Goal: Navigation & Orientation: Find specific page/section

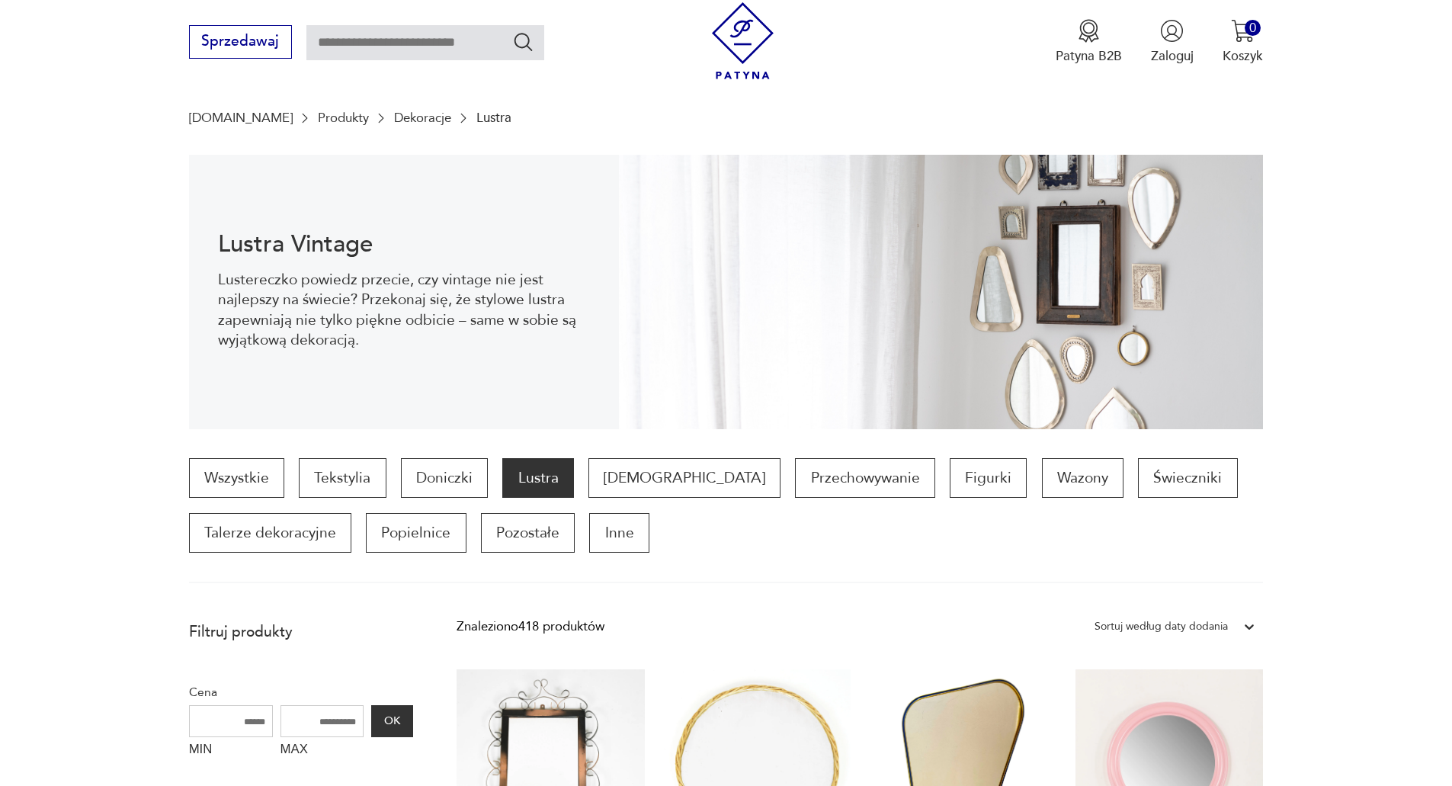
scroll to position [305, 0]
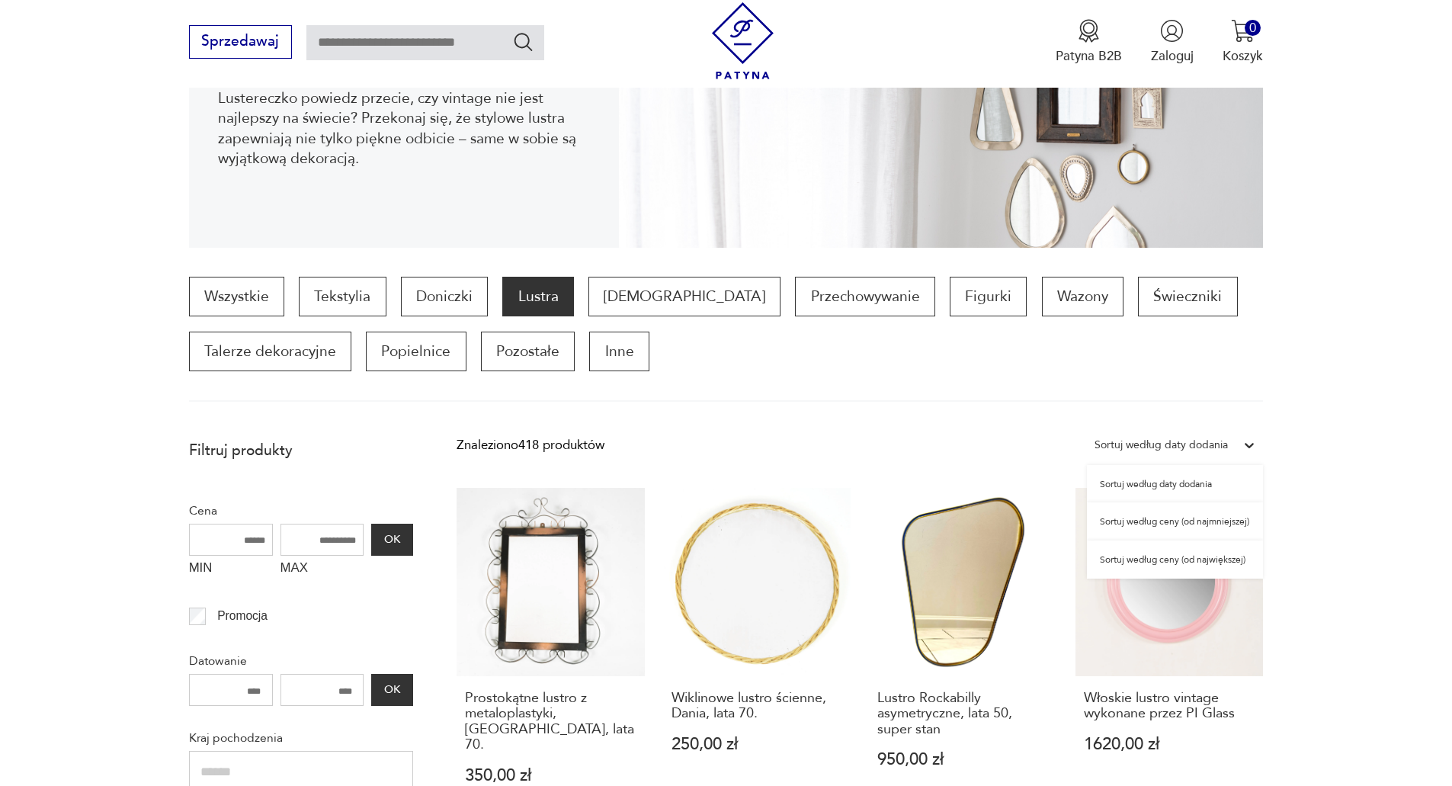
click at [1216, 440] on div "Sortuj według daty dodania" at bounding box center [1161, 445] width 133 height 20
click at [1201, 564] on div "Sortuj według ceny (od największej)" at bounding box center [1175, 559] width 176 height 38
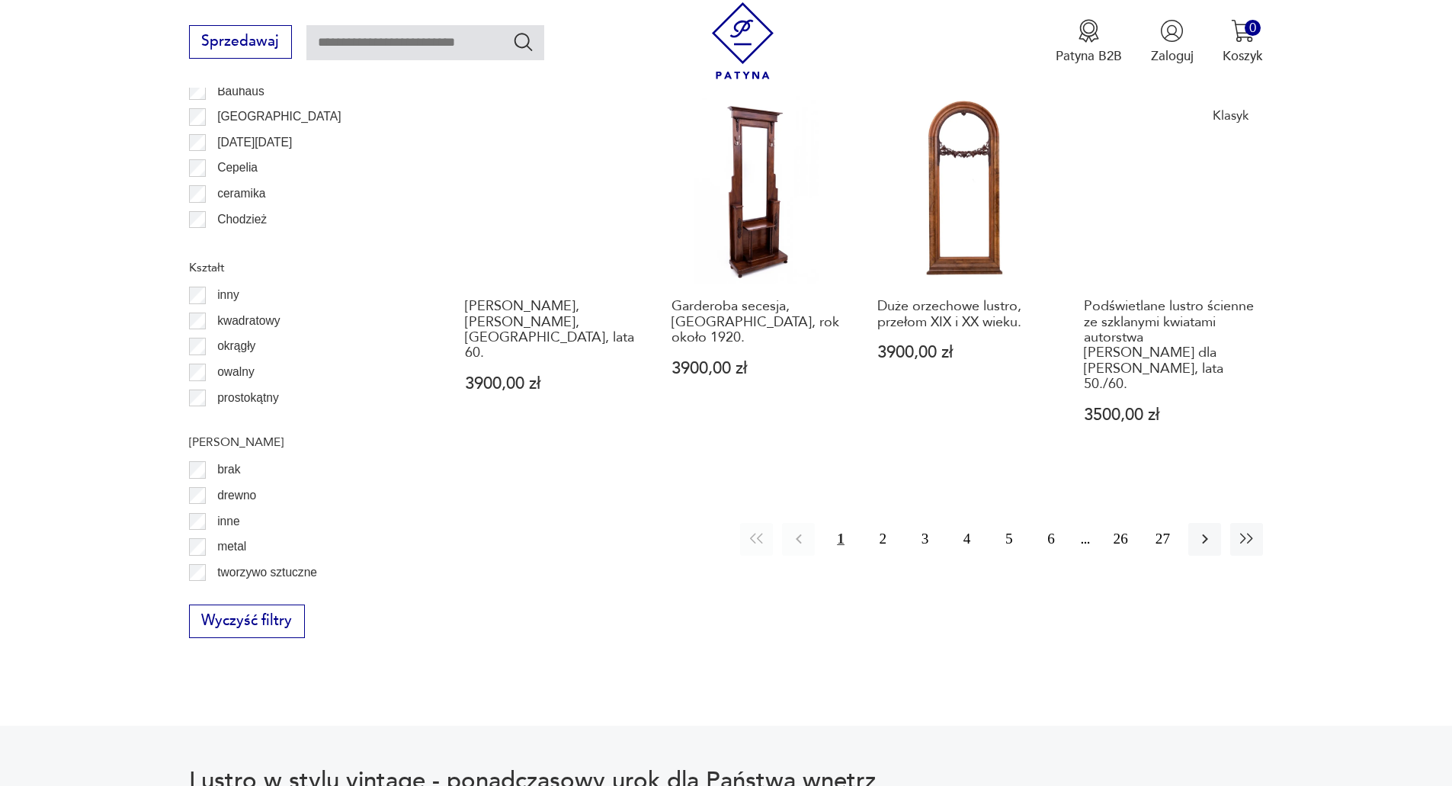
scroll to position [1727, 0]
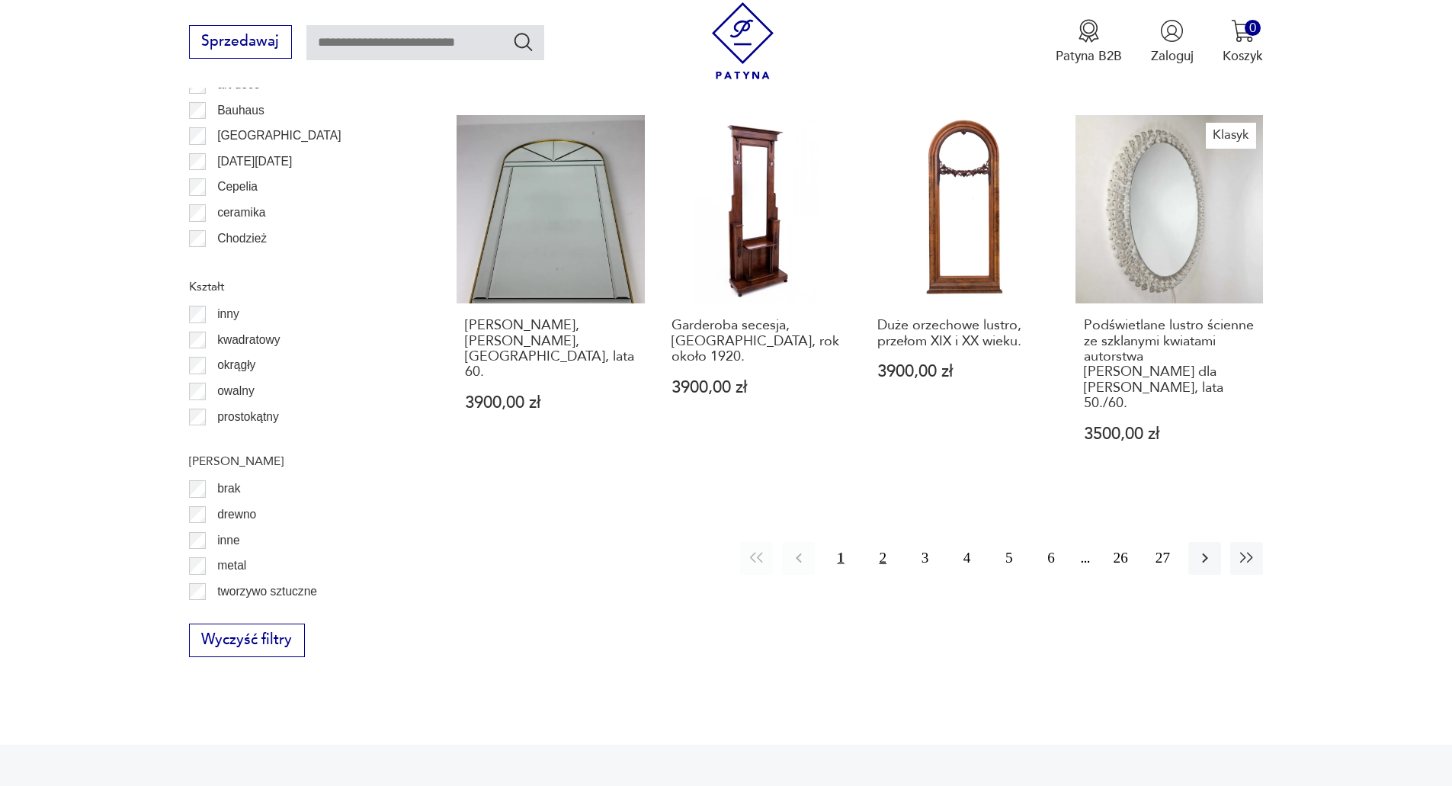
click at [887, 542] on button "2" at bounding box center [883, 558] width 33 height 33
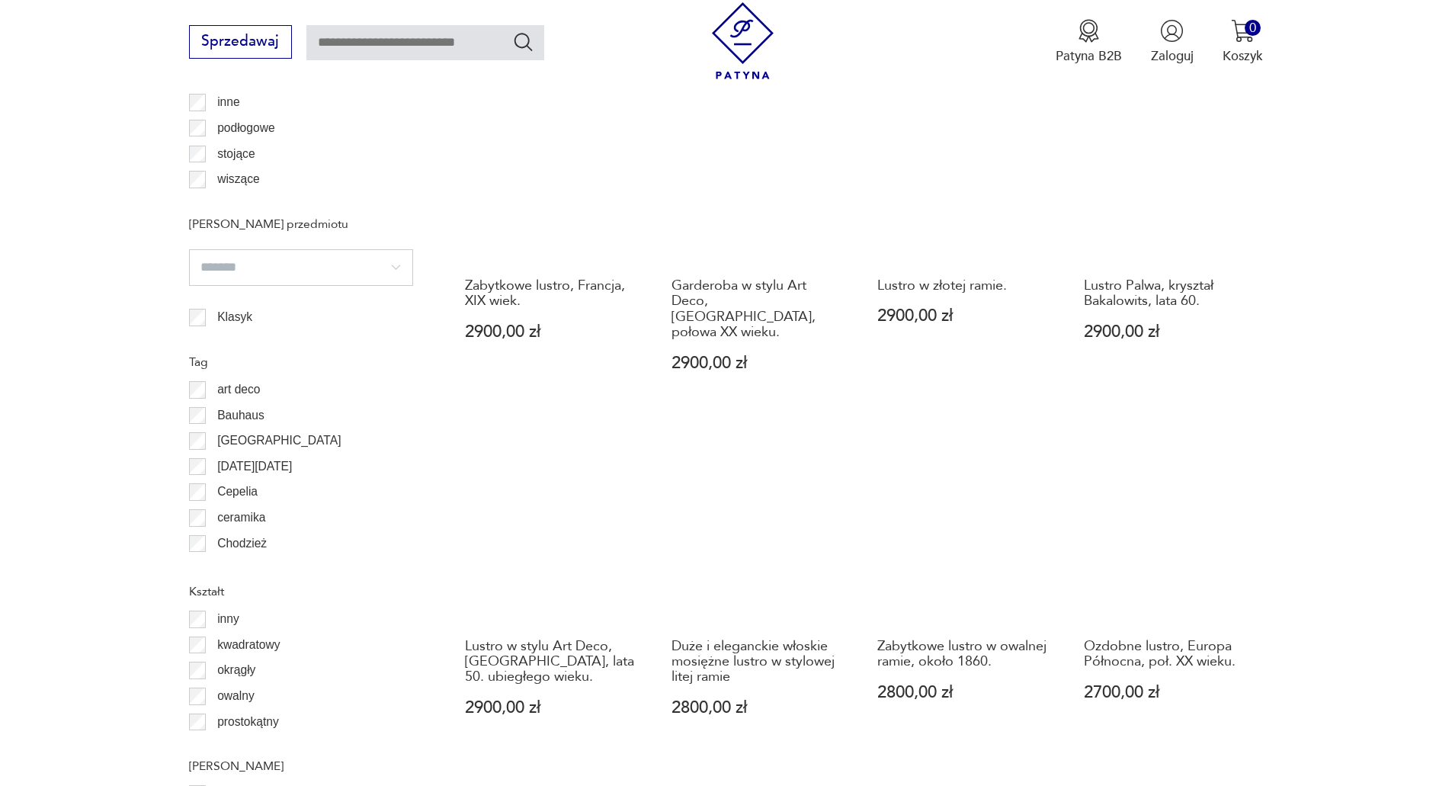
scroll to position [1804, 0]
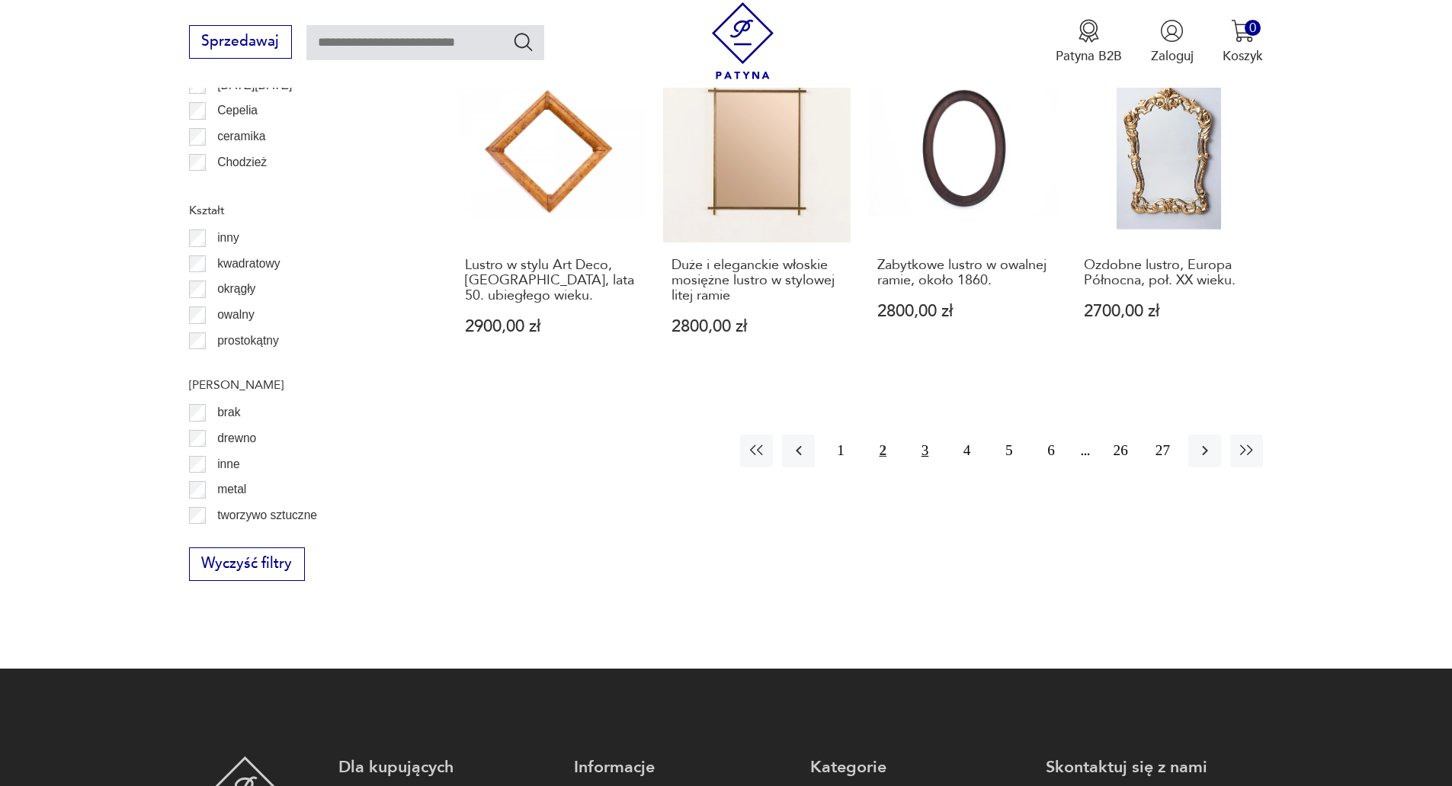
click at [923, 435] on button "3" at bounding box center [925, 451] width 33 height 33
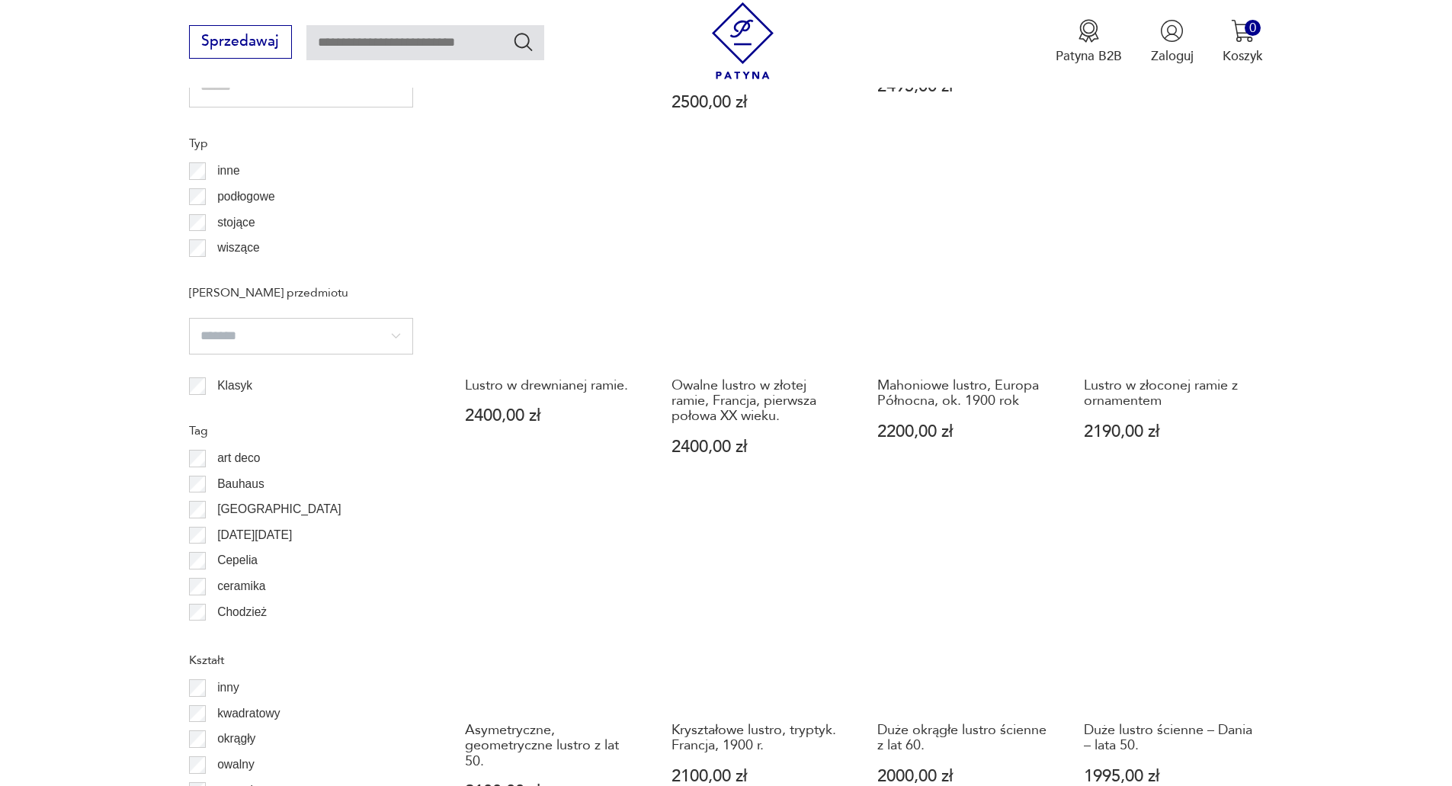
scroll to position [1575, 0]
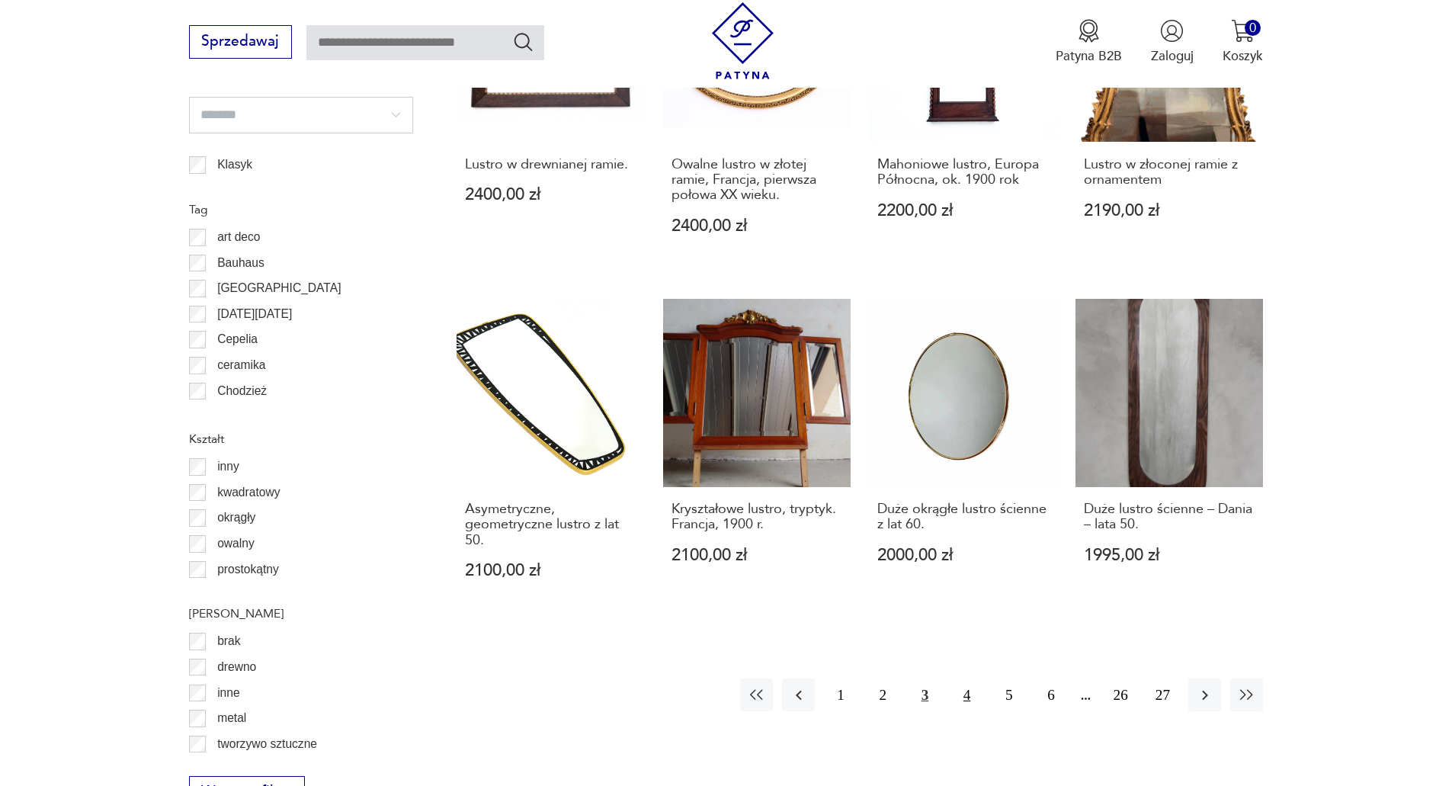
click at [970, 678] on button "4" at bounding box center [967, 694] width 33 height 33
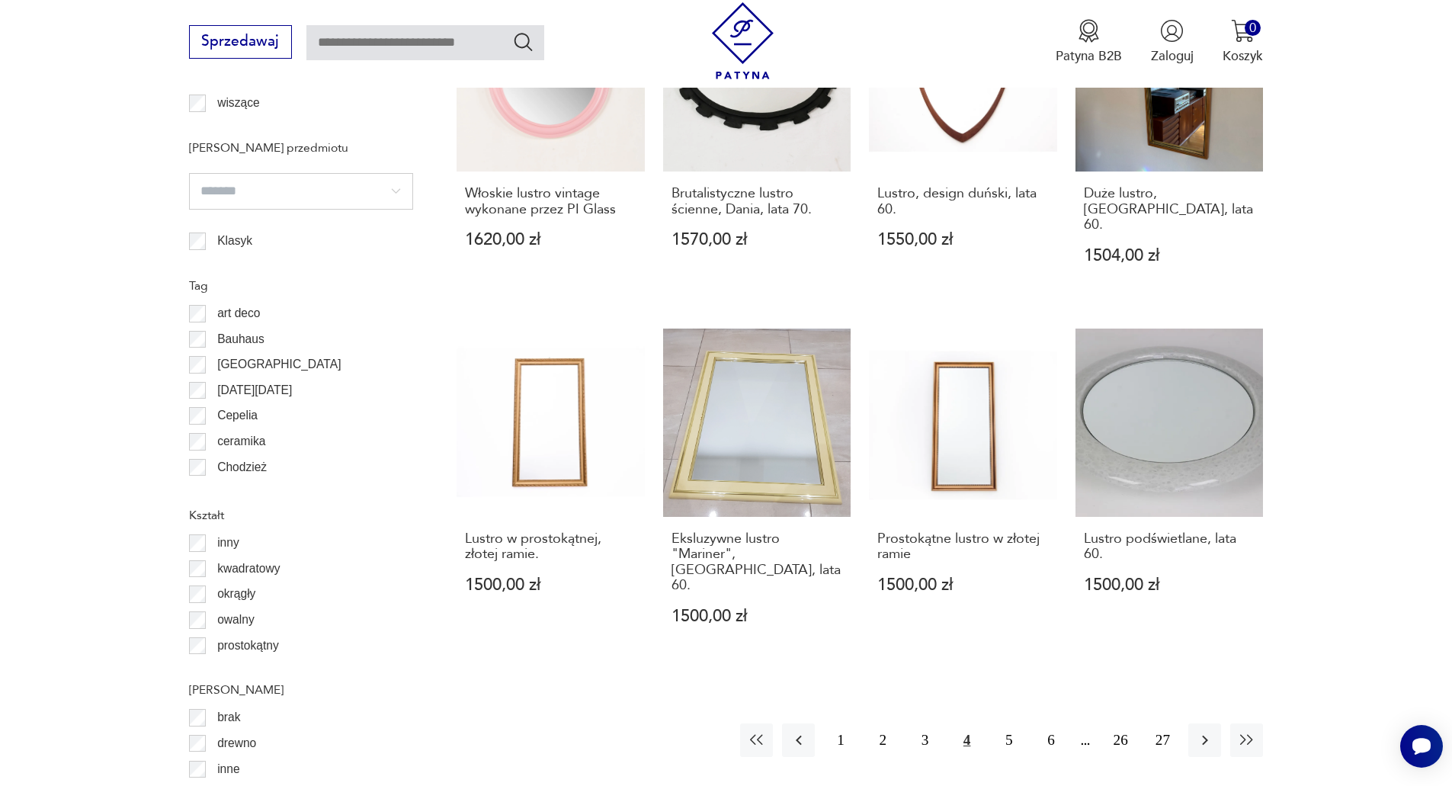
scroll to position [1727, 0]
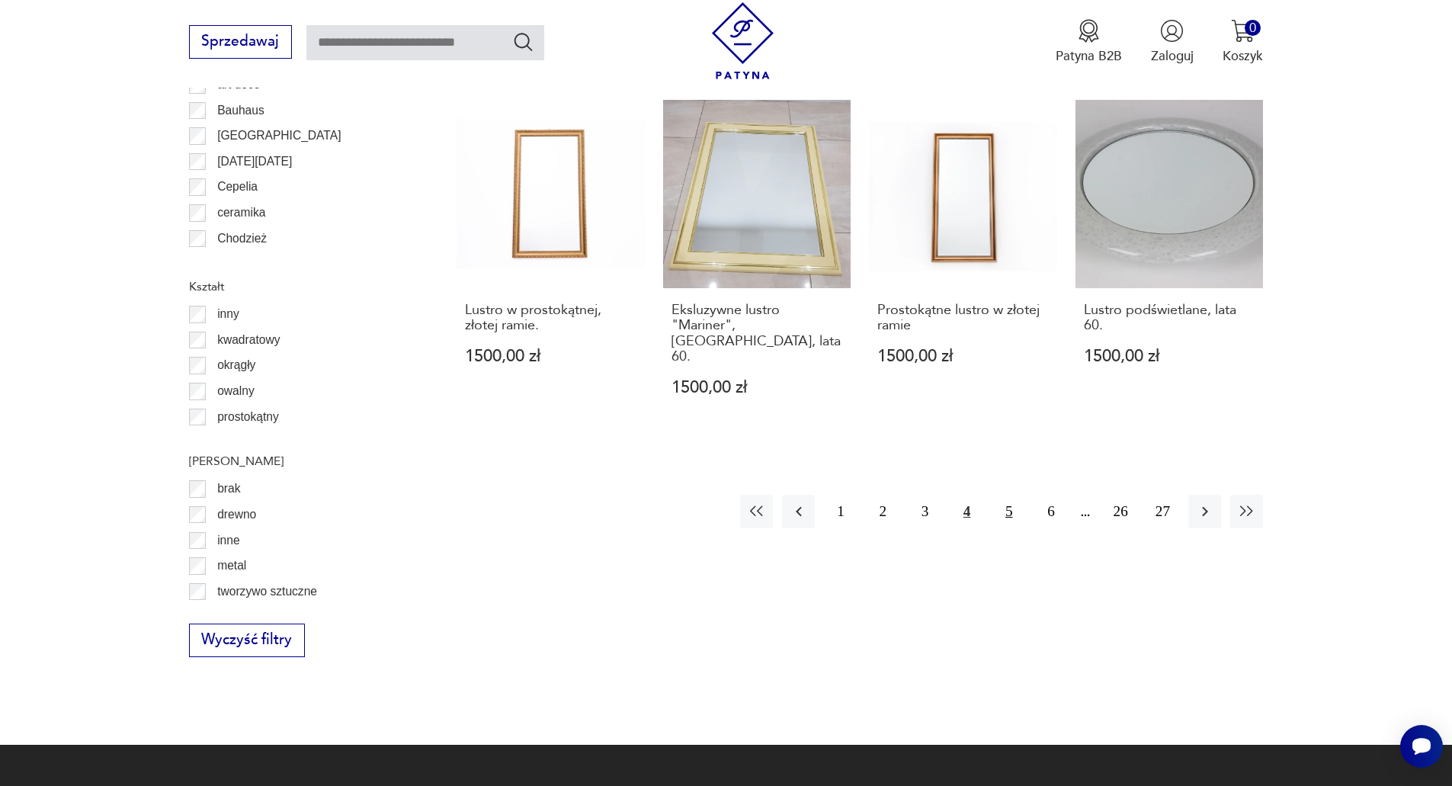
click at [1007, 495] on button "5" at bounding box center [1009, 511] width 33 height 33
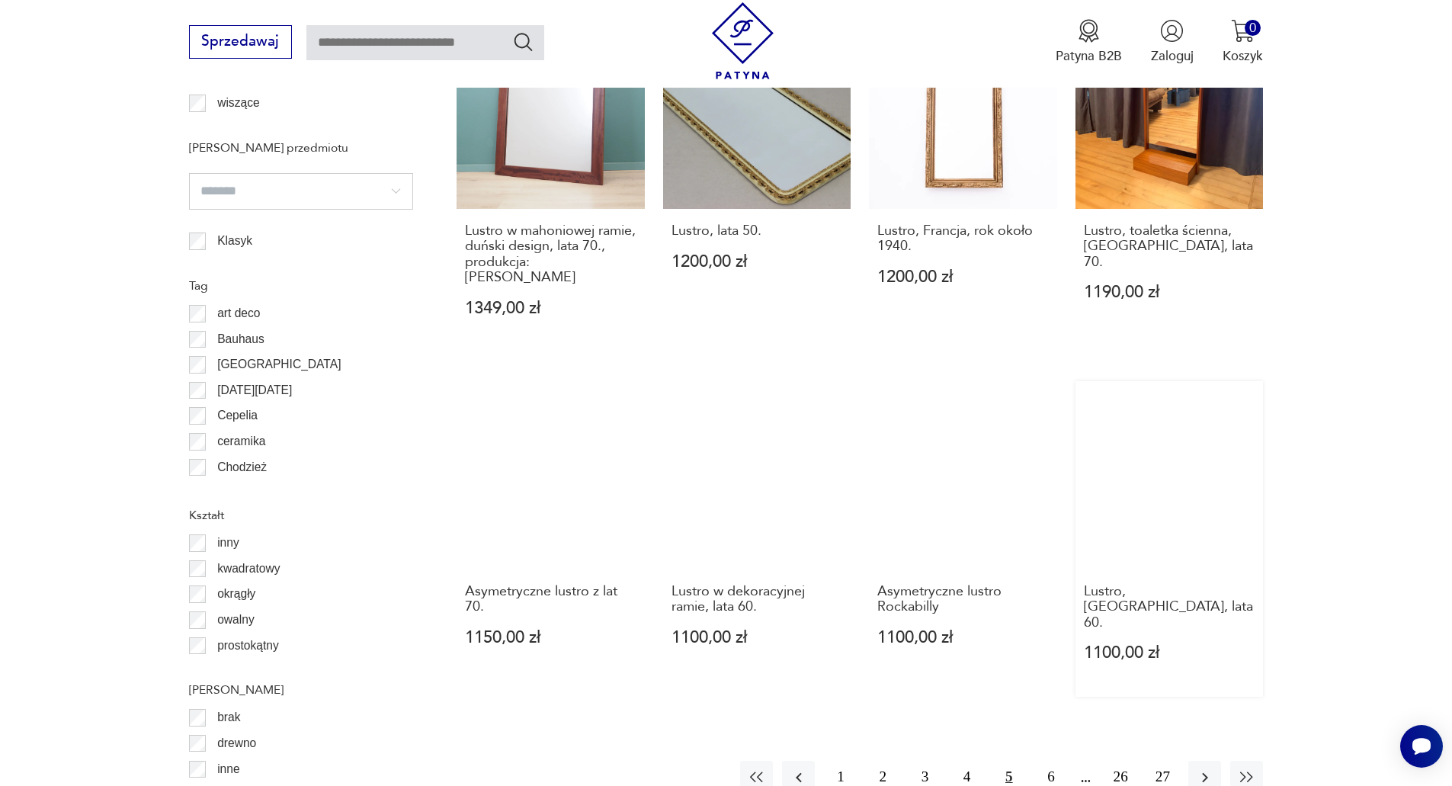
scroll to position [1575, 0]
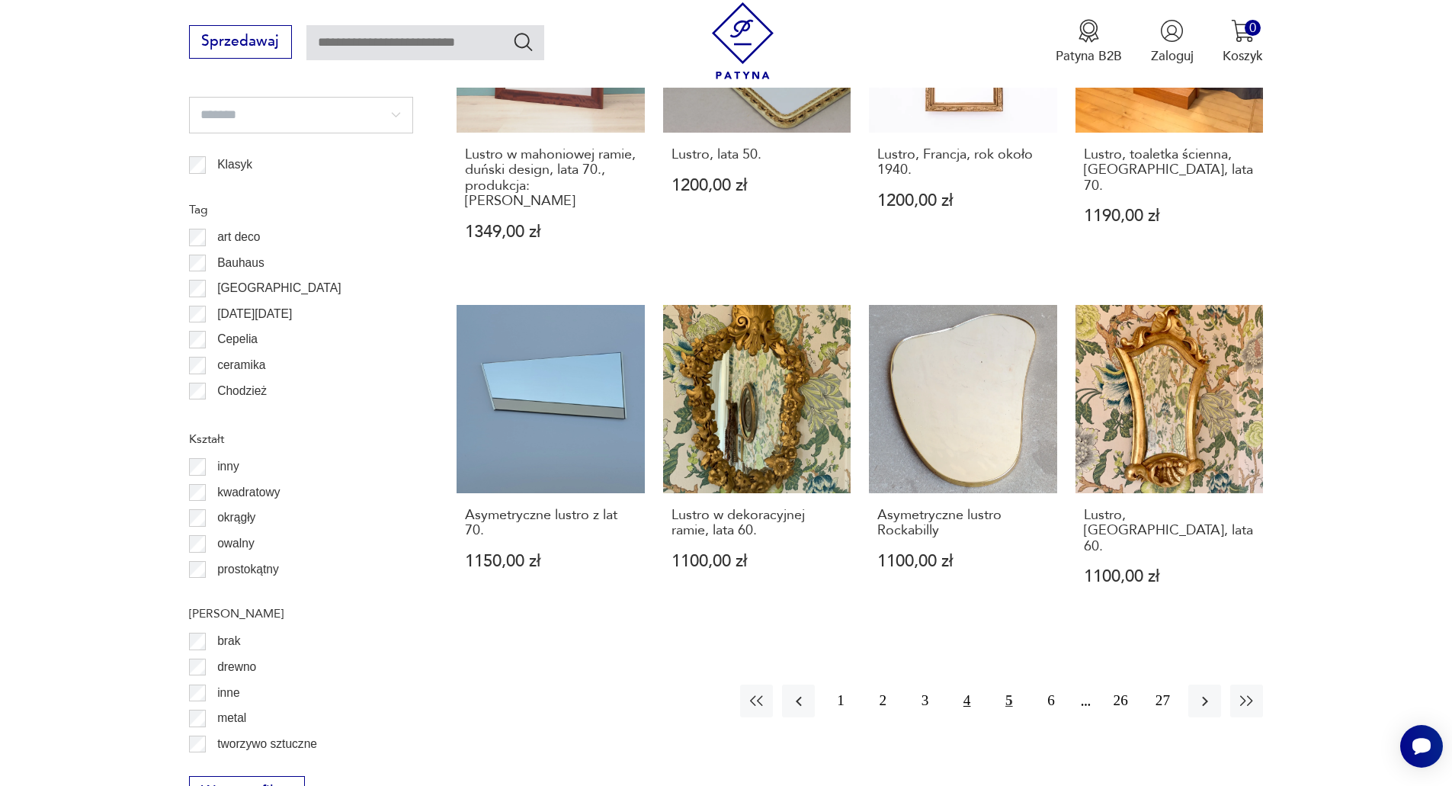
click at [973, 685] on button "4" at bounding box center [967, 701] width 33 height 33
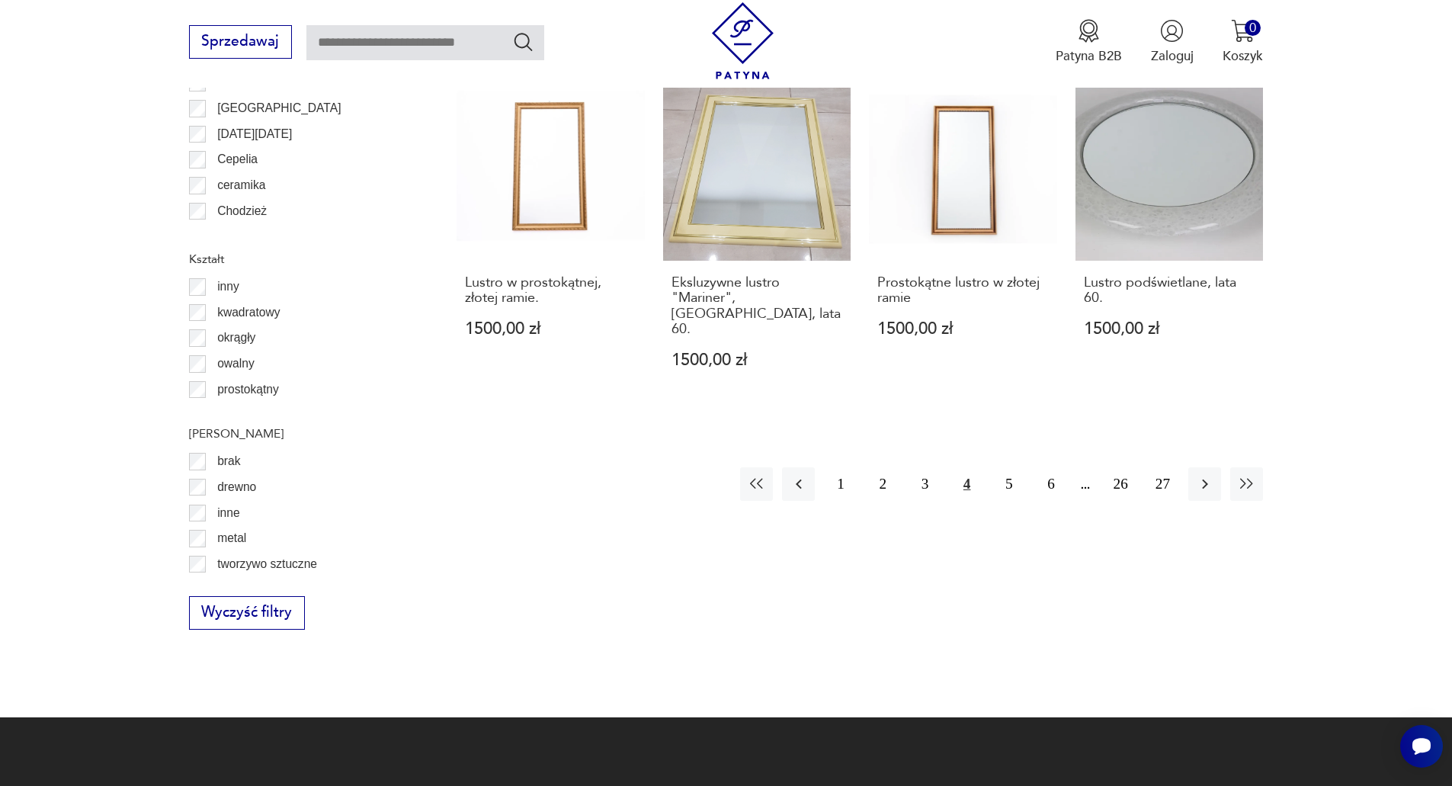
scroll to position [1804, 0]
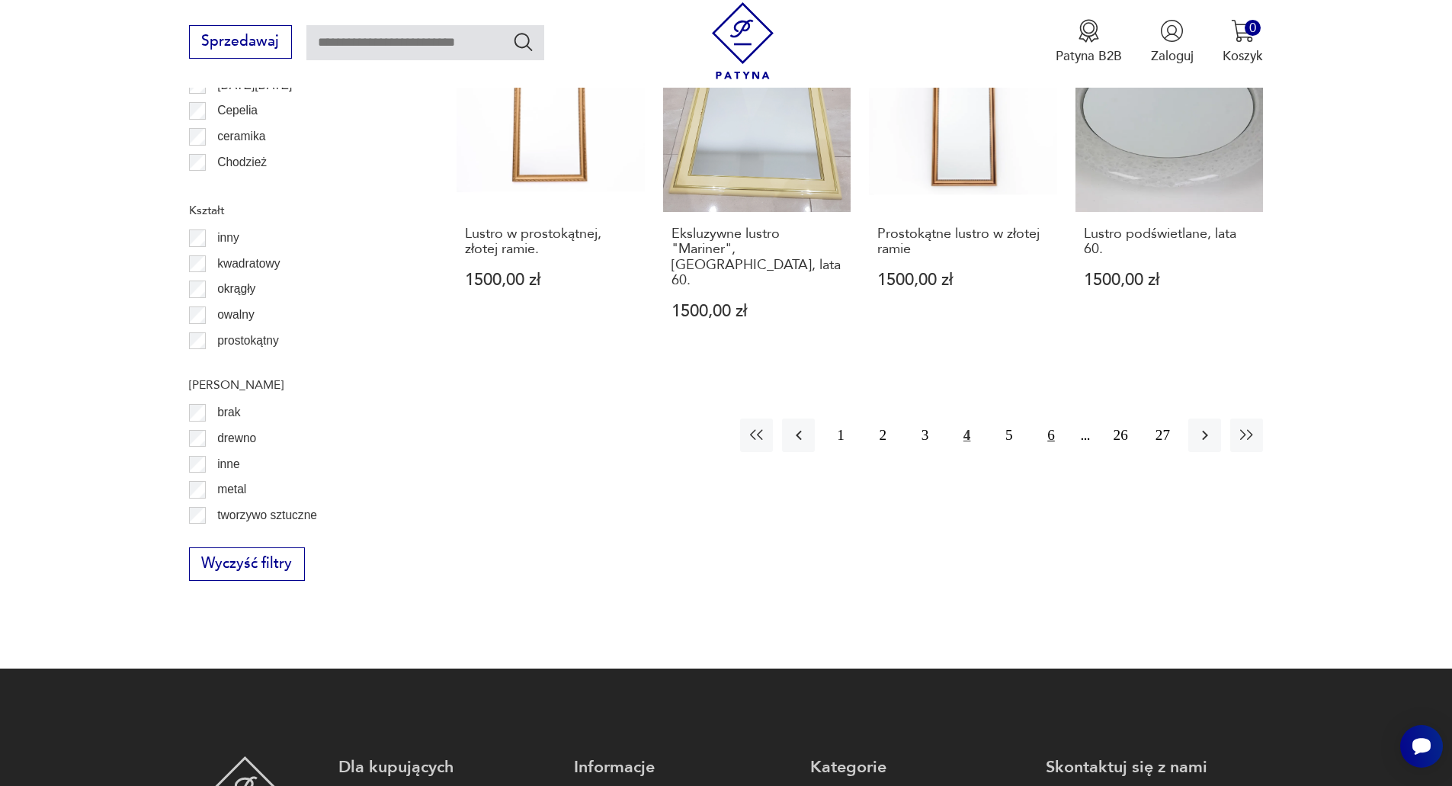
click at [1042, 419] on button "6" at bounding box center [1050, 435] width 33 height 33
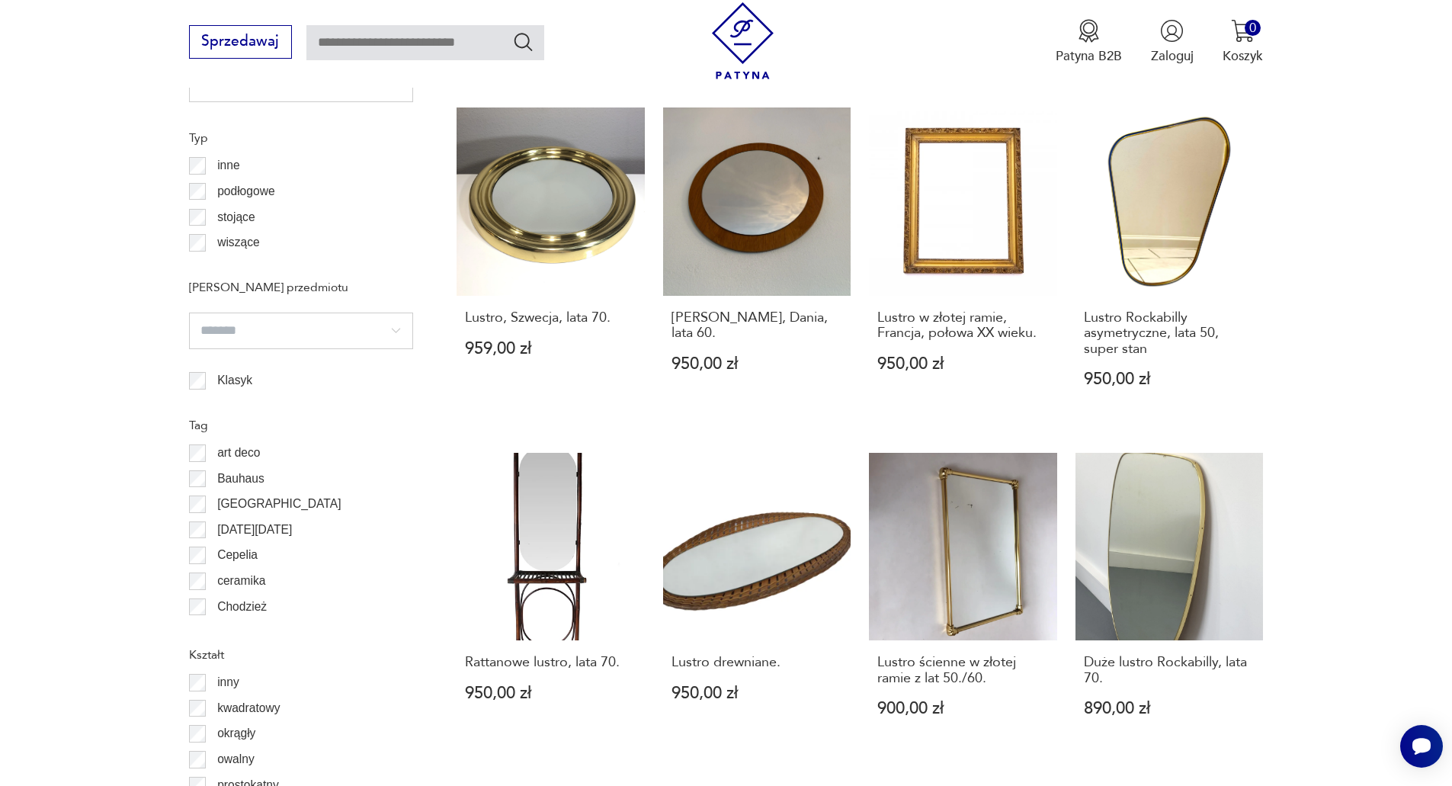
scroll to position [1575, 0]
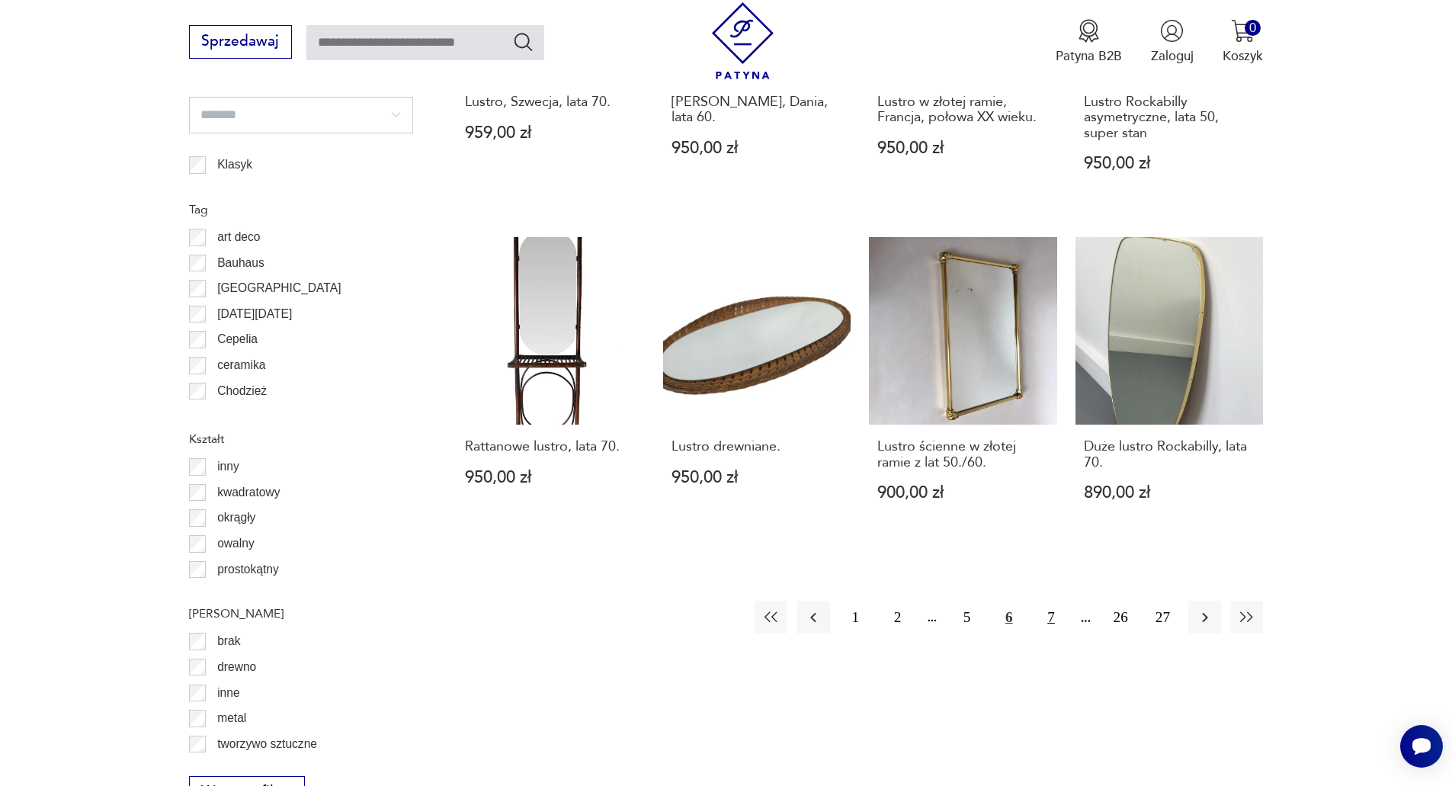
click at [1047, 616] on button "7" at bounding box center [1050, 617] width 33 height 33
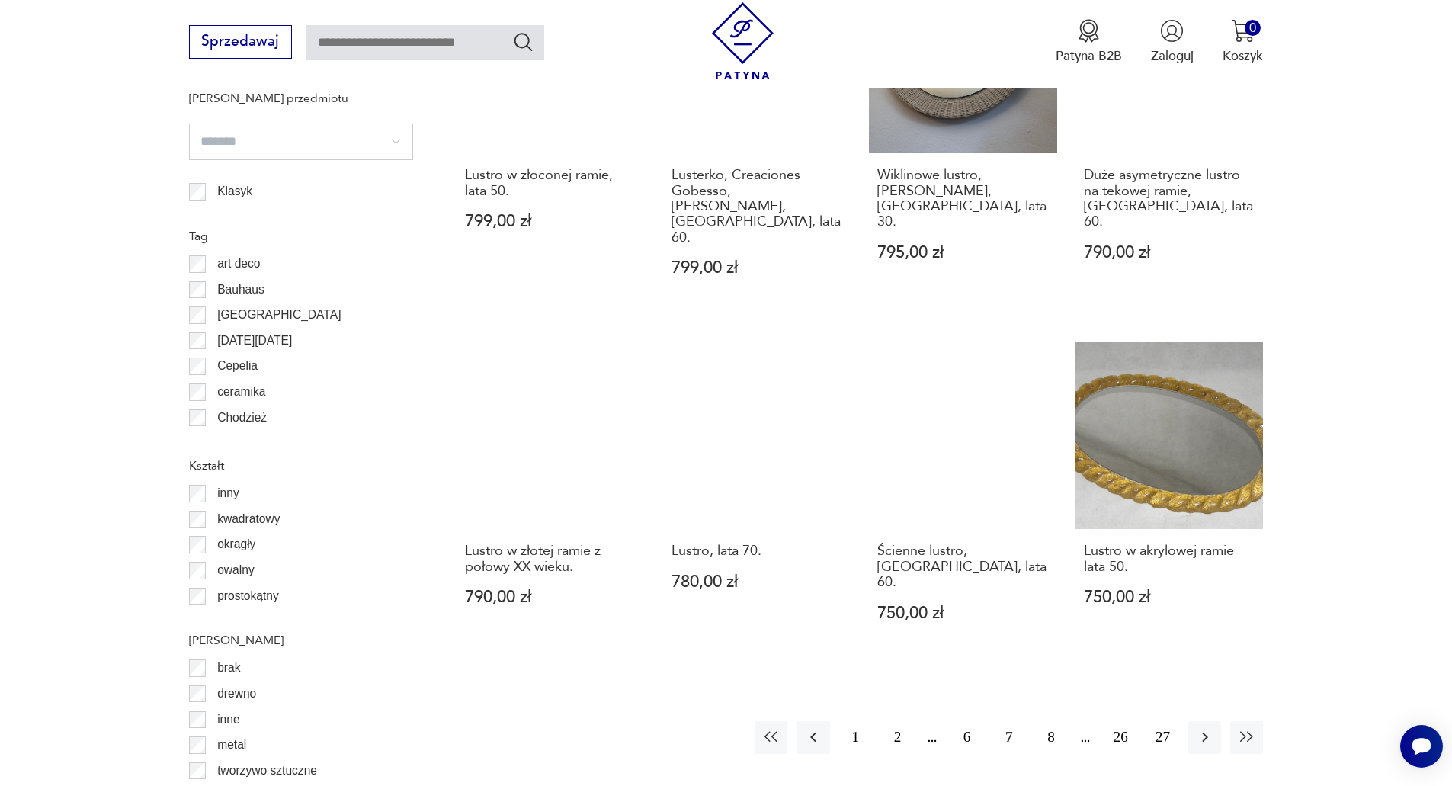
scroll to position [1575, 0]
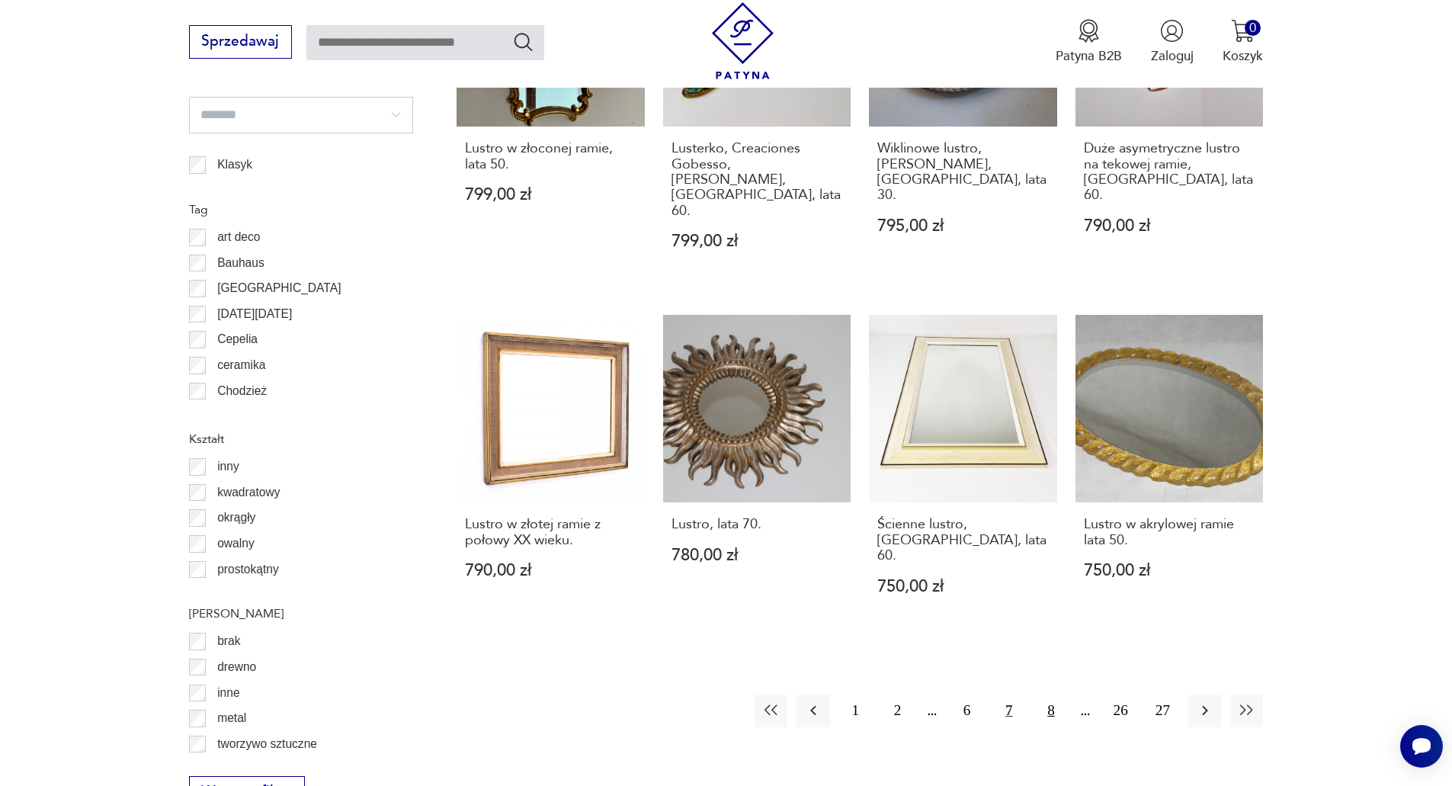
click at [1054, 694] on button "8" at bounding box center [1050, 710] width 33 height 33
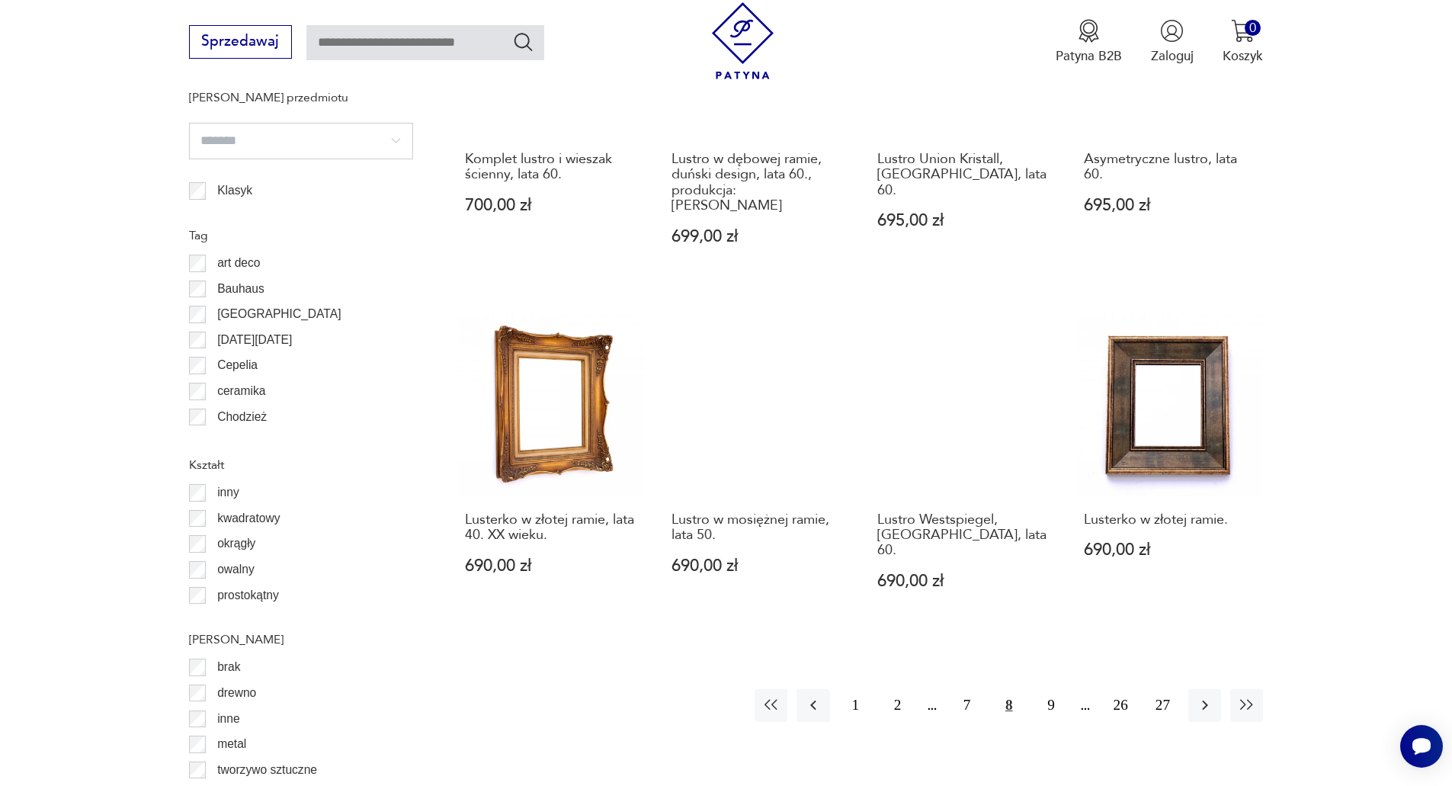
scroll to position [1651, 0]
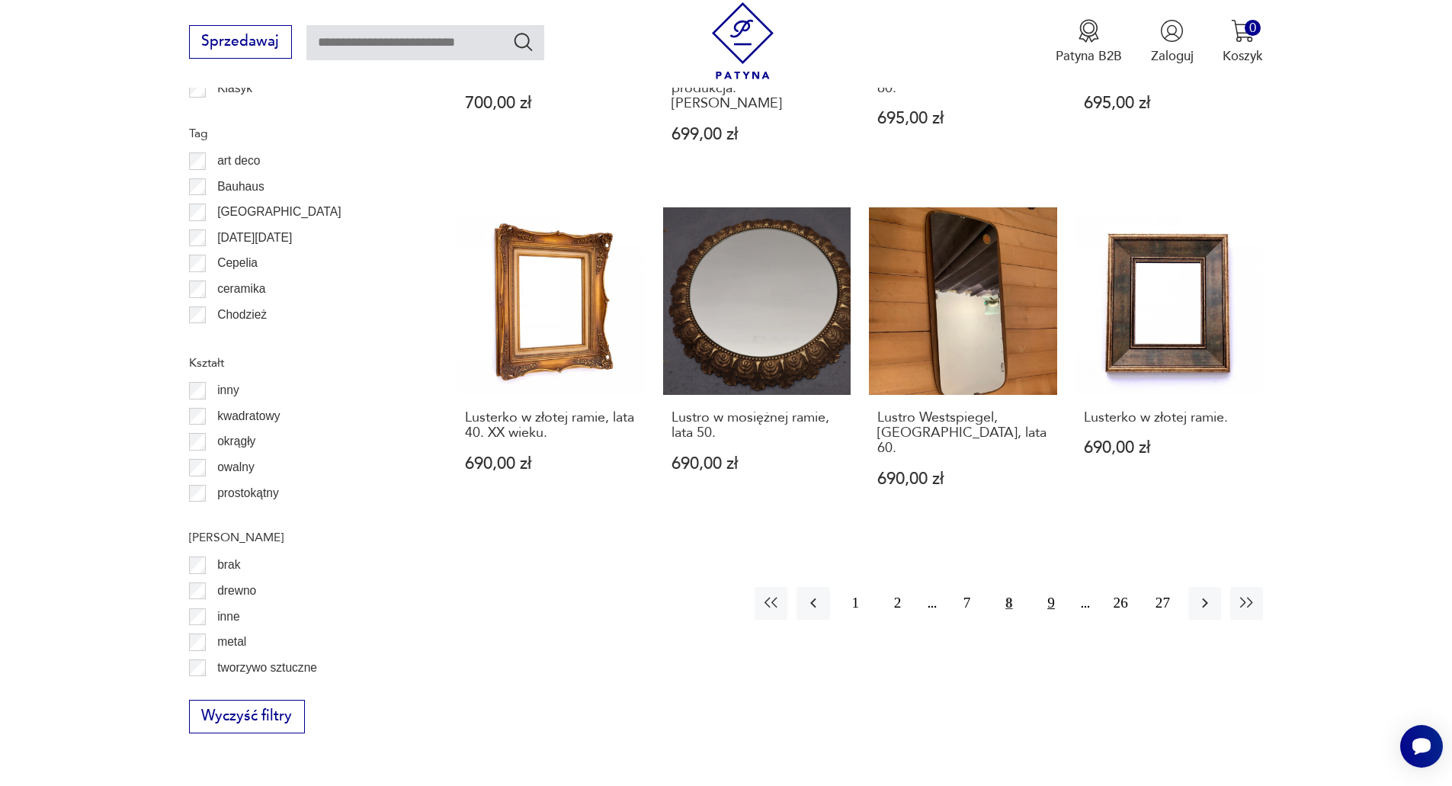
click at [1046, 587] on button "9" at bounding box center [1050, 603] width 33 height 33
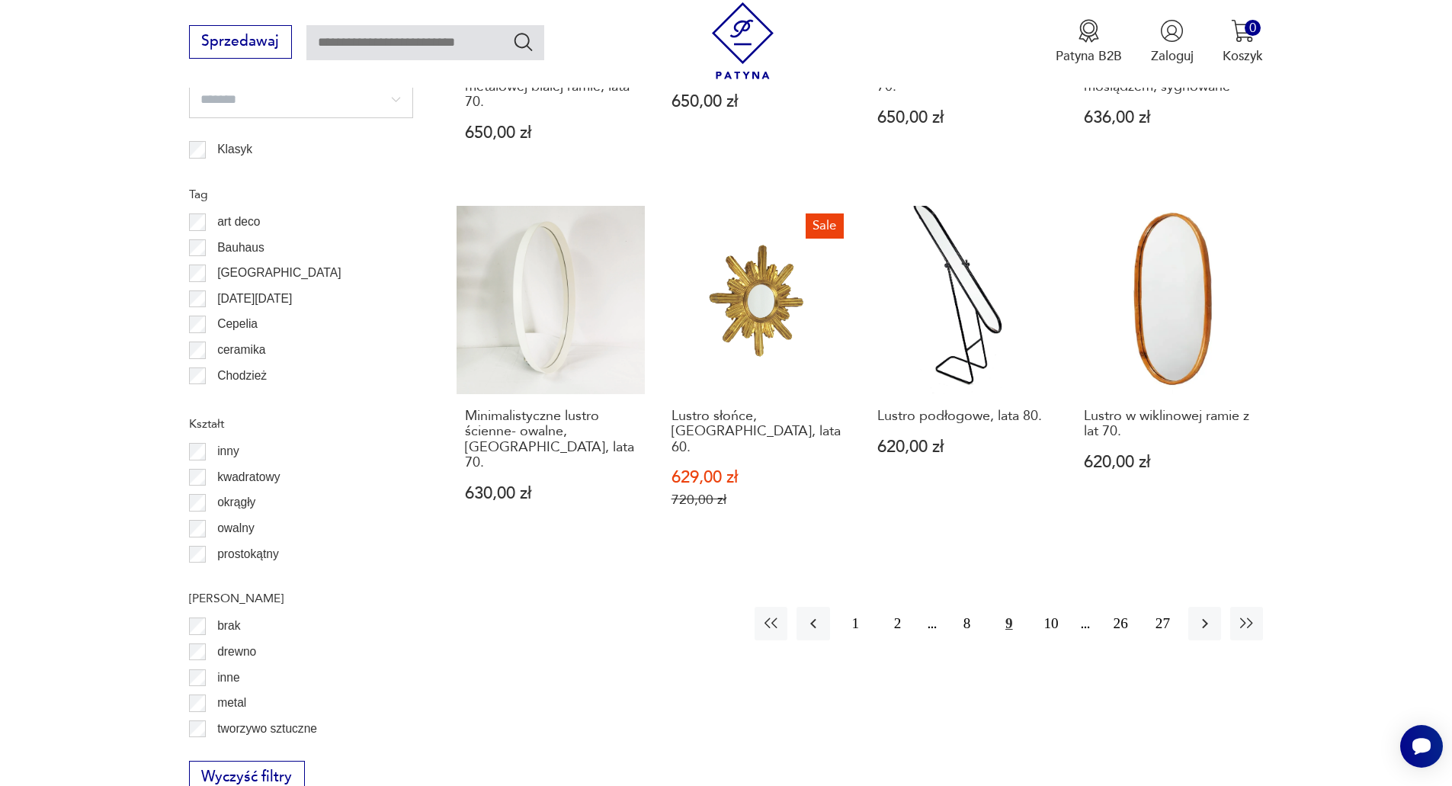
scroll to position [1804, 0]
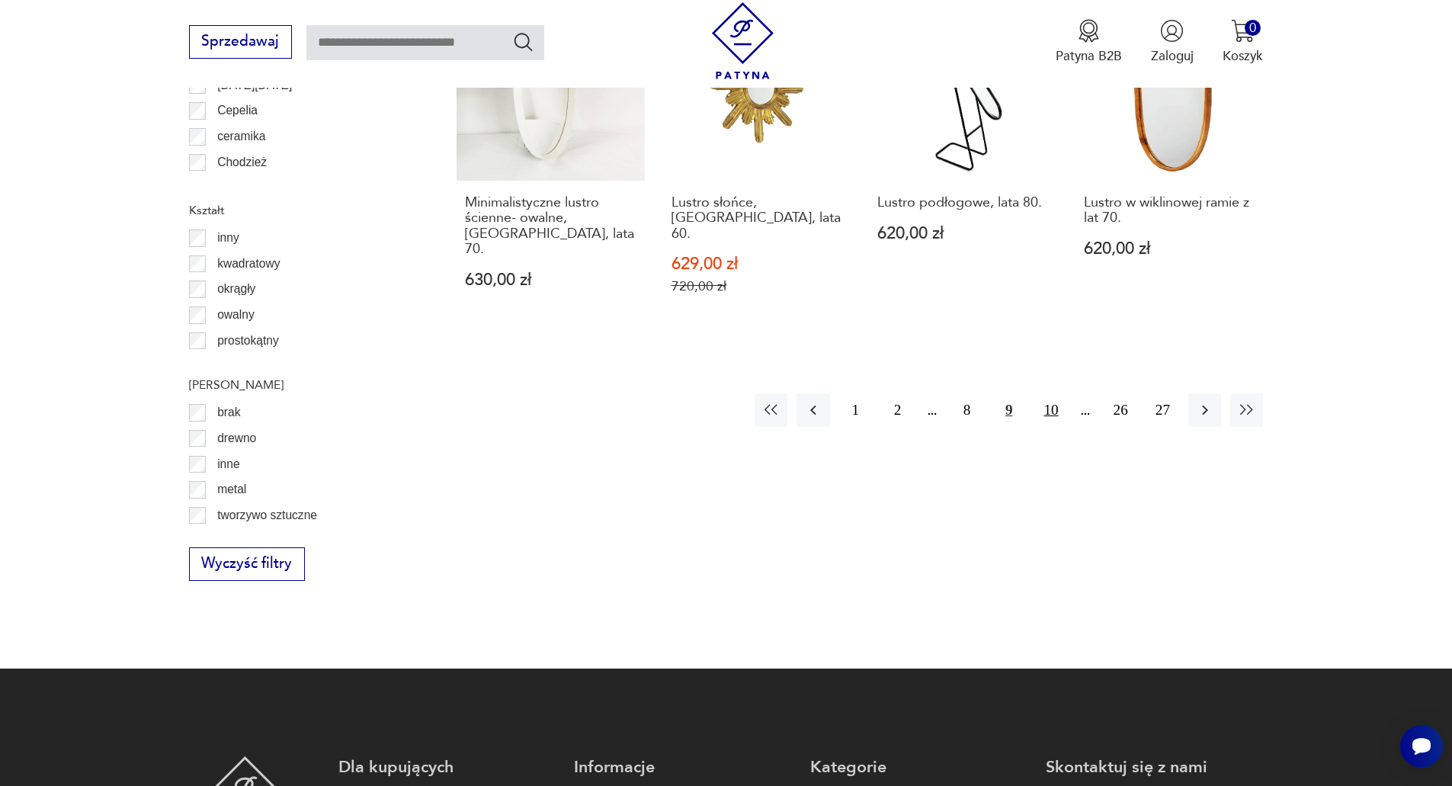
click at [1045, 393] on button "10" at bounding box center [1050, 409] width 33 height 33
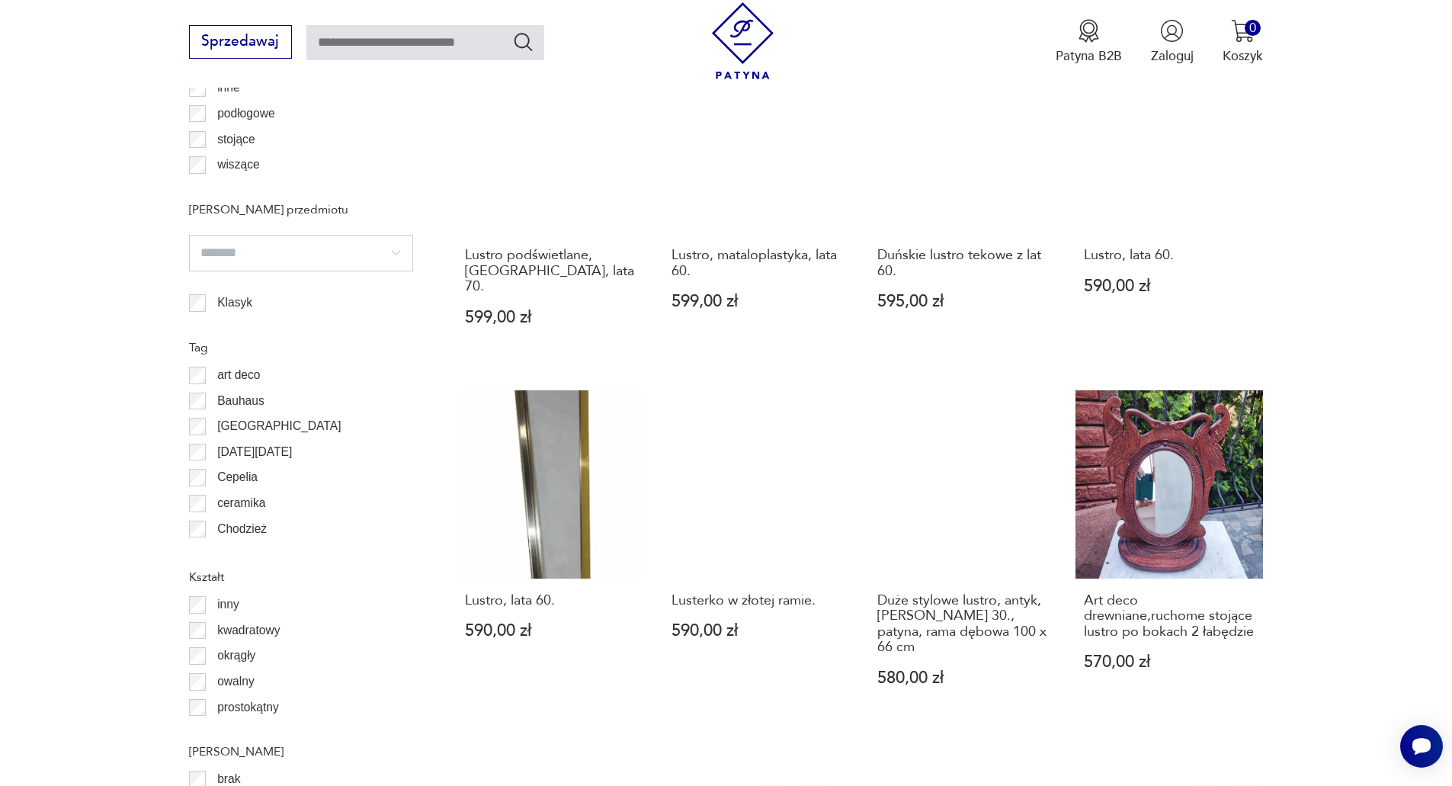
scroll to position [1651, 0]
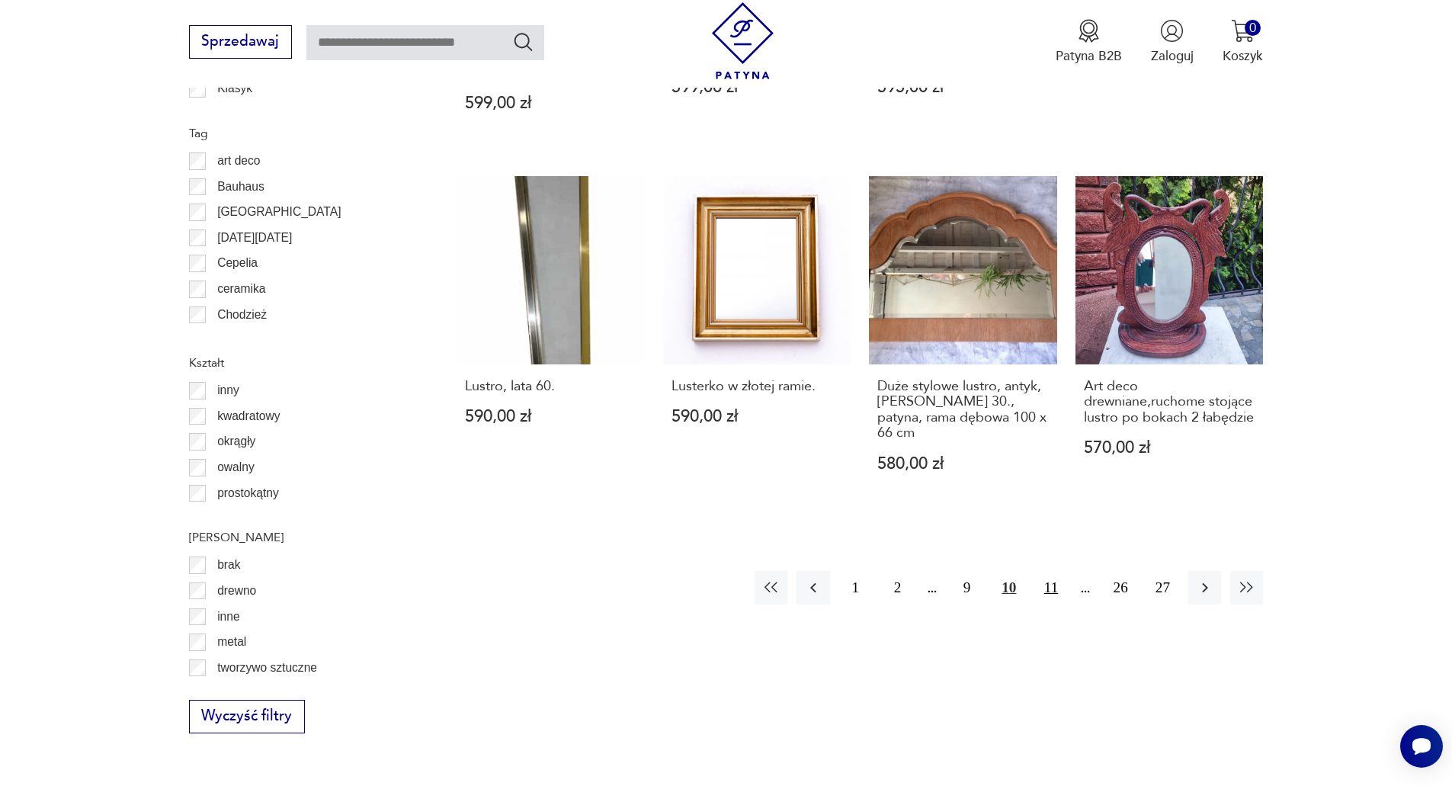
click at [1054, 571] on button "11" at bounding box center [1050, 587] width 33 height 33
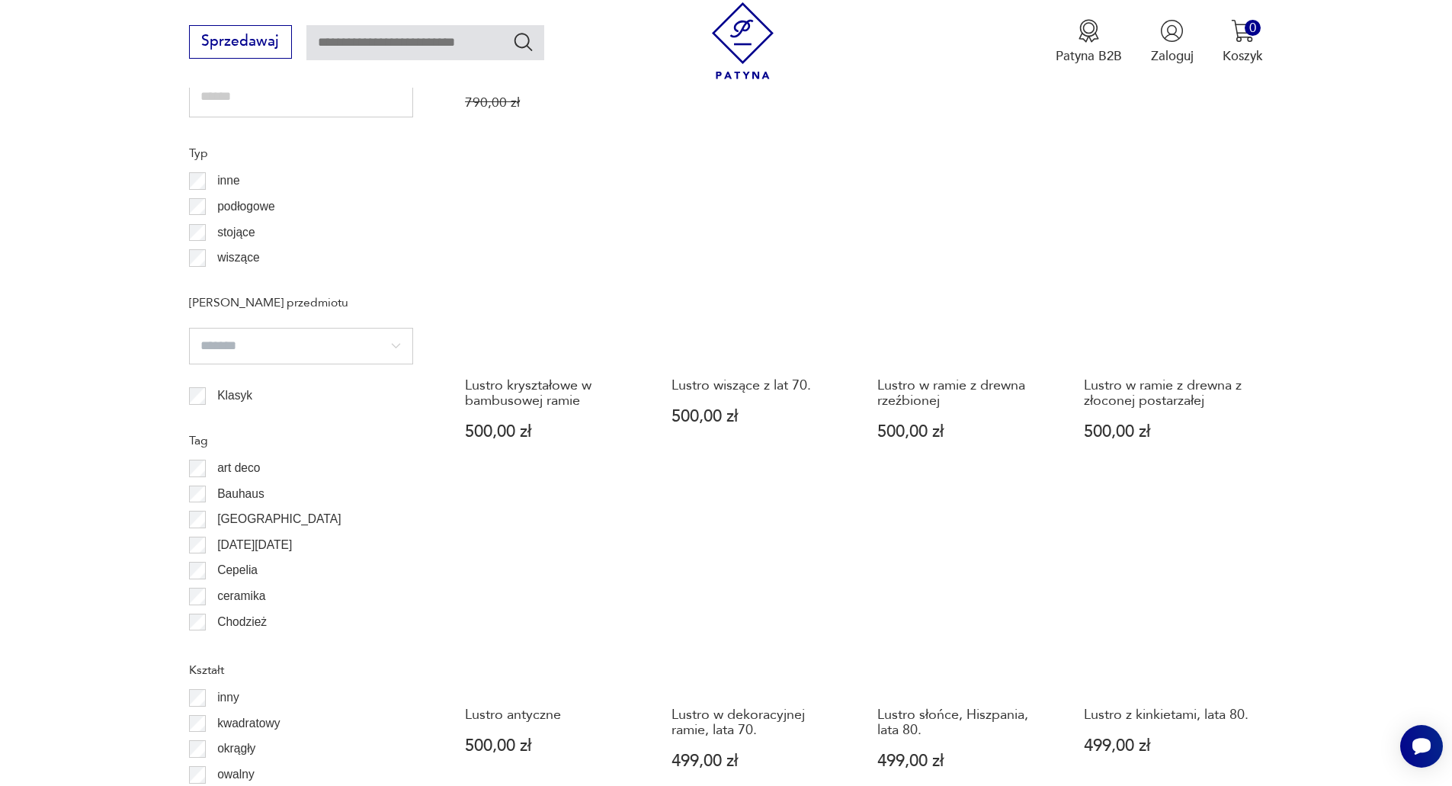
scroll to position [1499, 0]
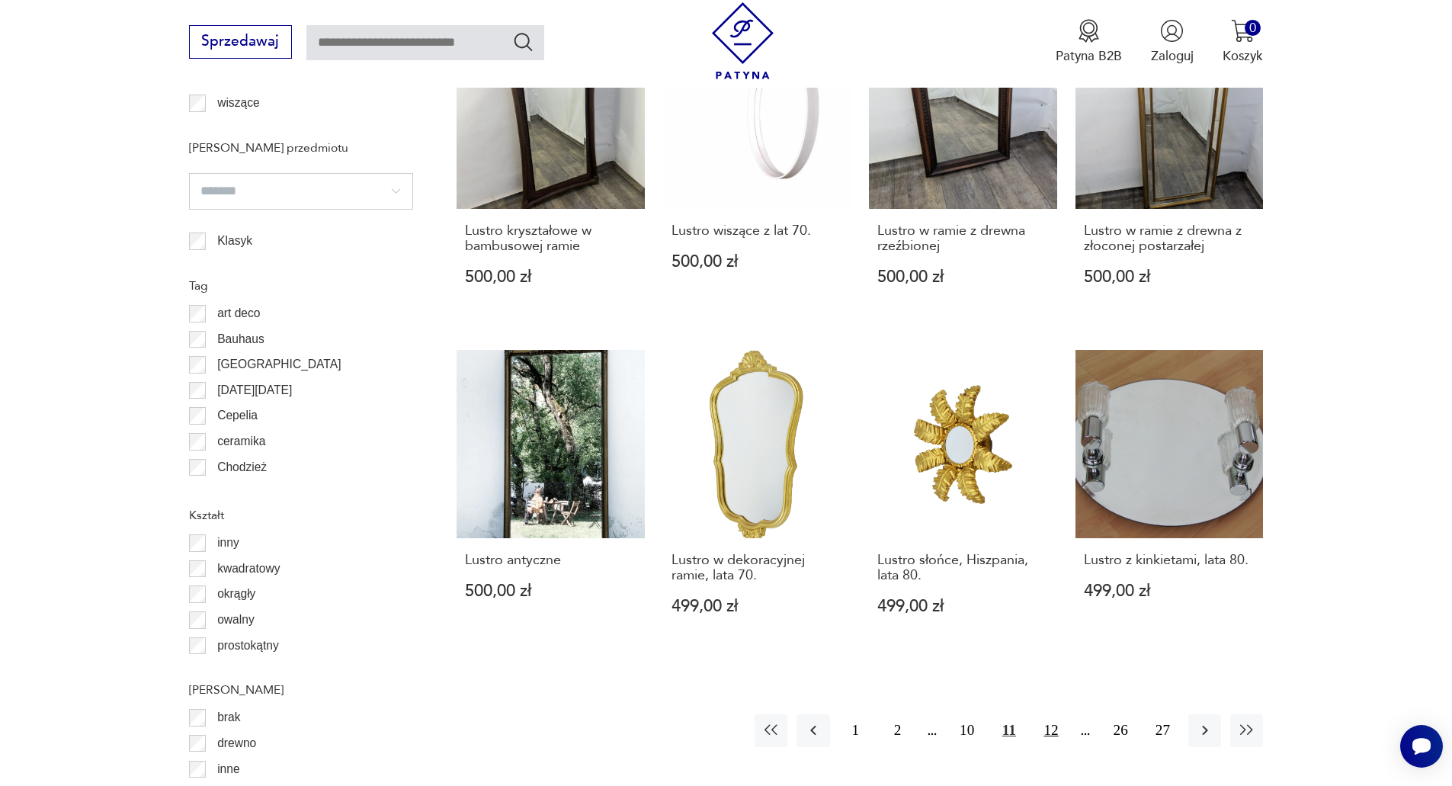
click at [1044, 714] on button "12" at bounding box center [1050, 730] width 33 height 33
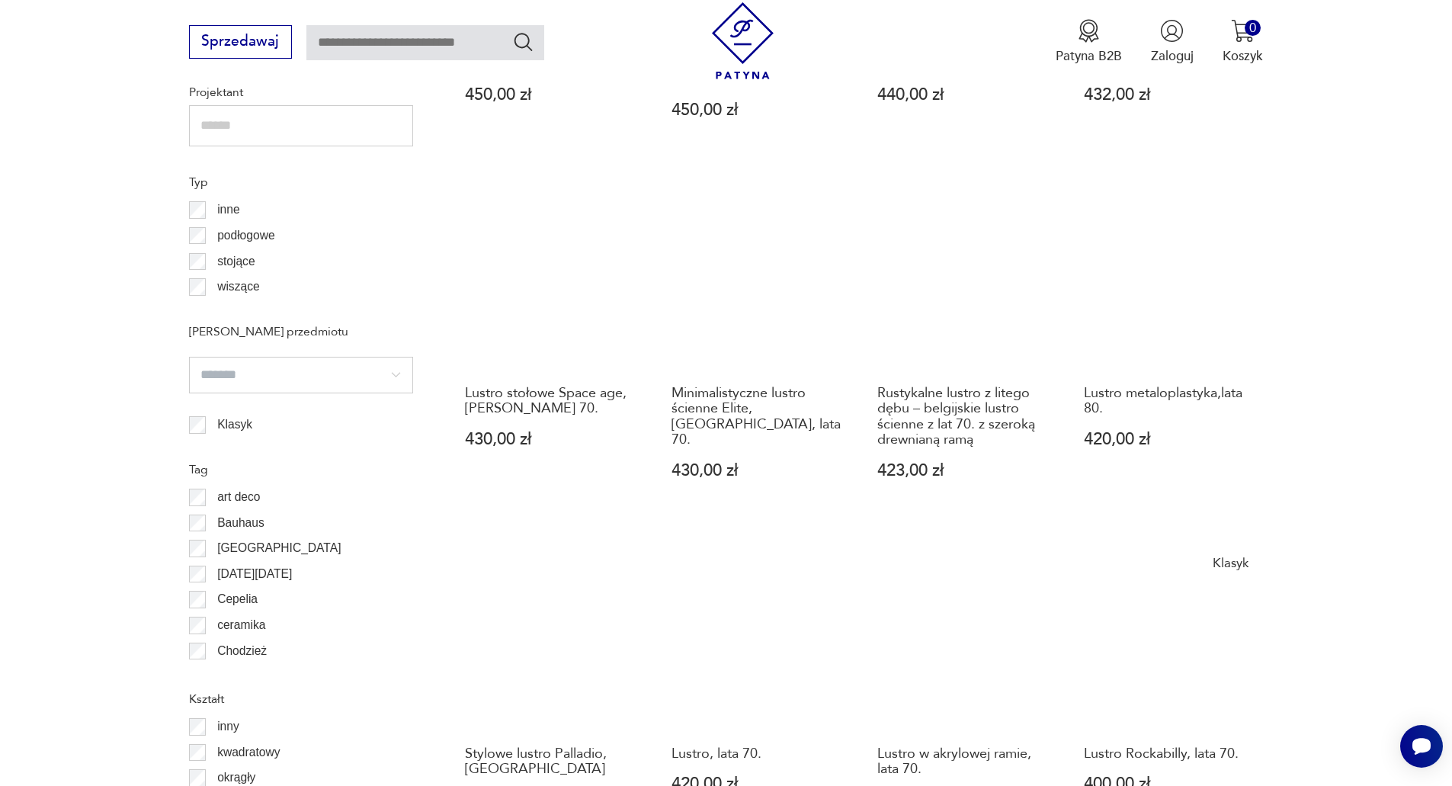
scroll to position [1499, 0]
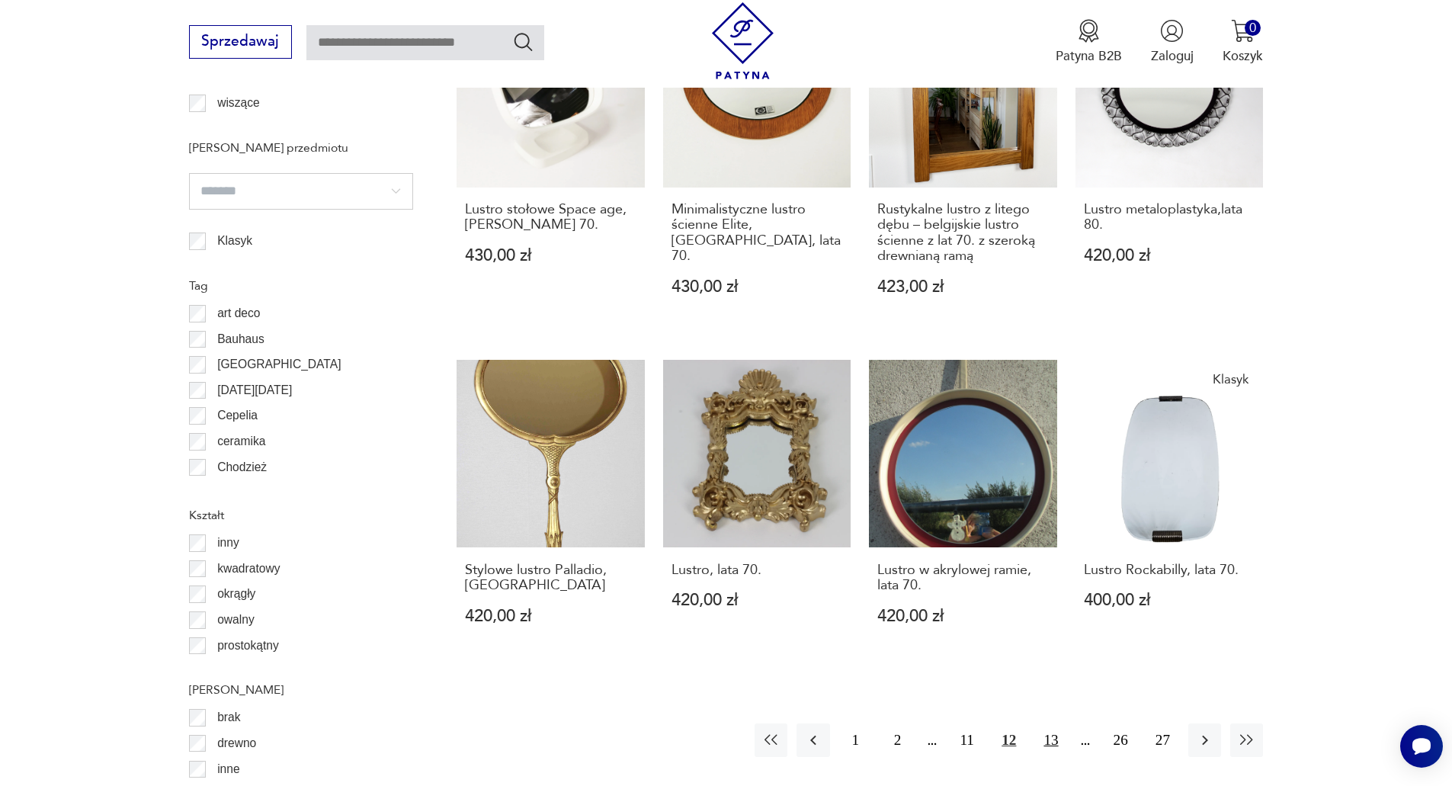
click at [1054, 723] on button "13" at bounding box center [1050, 739] width 33 height 33
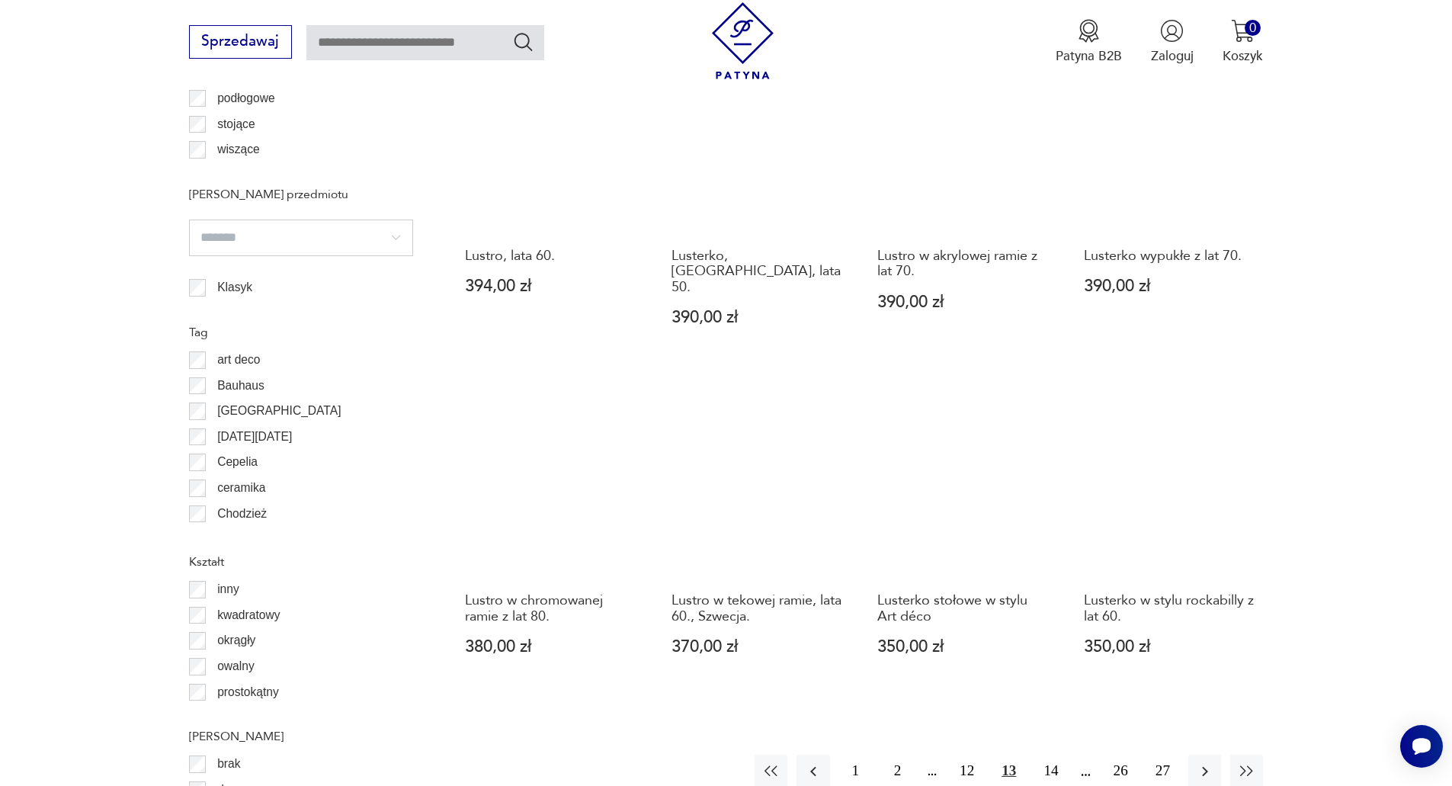
scroll to position [1651, 0]
